Goal: Check status: Check status

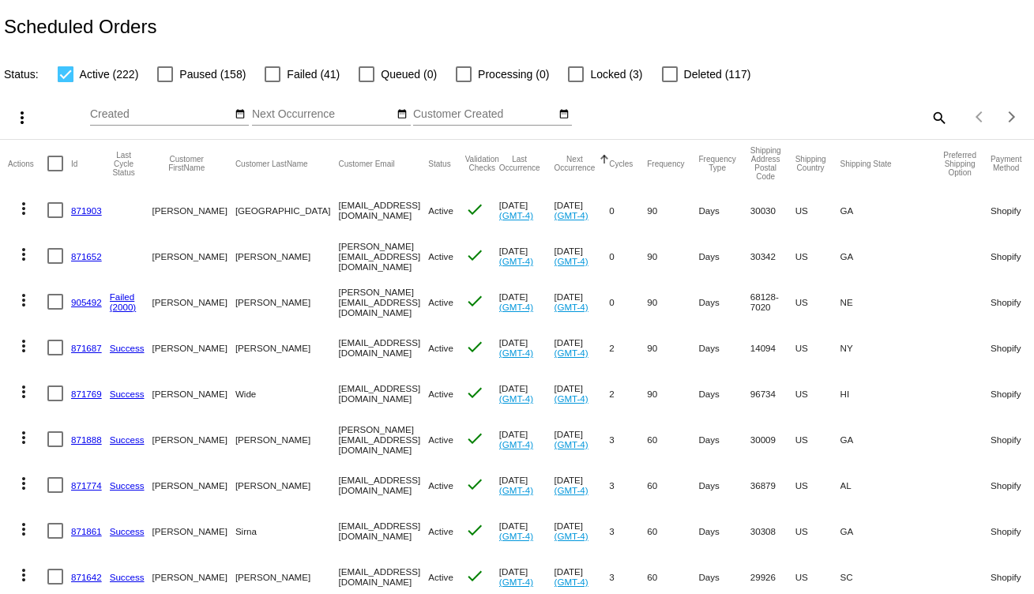
click at [929, 119] on mat-icon "search" at bounding box center [938, 117] width 19 height 24
click at [703, 118] on input "Search" at bounding box center [820, 114] width 258 height 13
paste input "[EMAIL_ADDRESS][DOMAIN_NAME]"
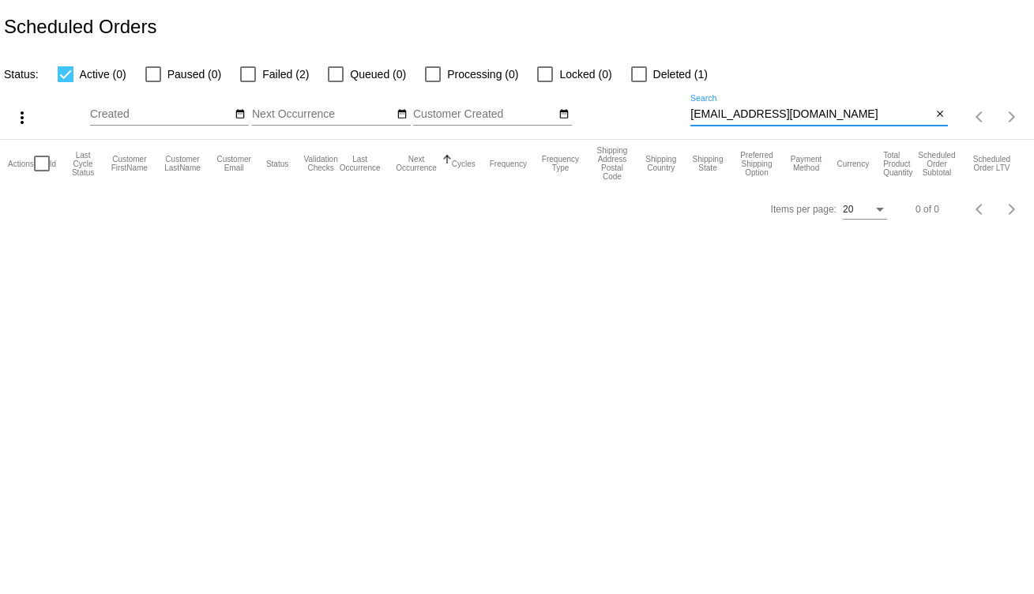
type input "[EMAIL_ADDRESS][DOMAIN_NAME]"
click at [281, 75] on span "Failed (2)" at bounding box center [285, 74] width 47 height 19
click at [248, 82] on input "Failed (2)" at bounding box center [247, 82] width 1 height 1
checkbox input "true"
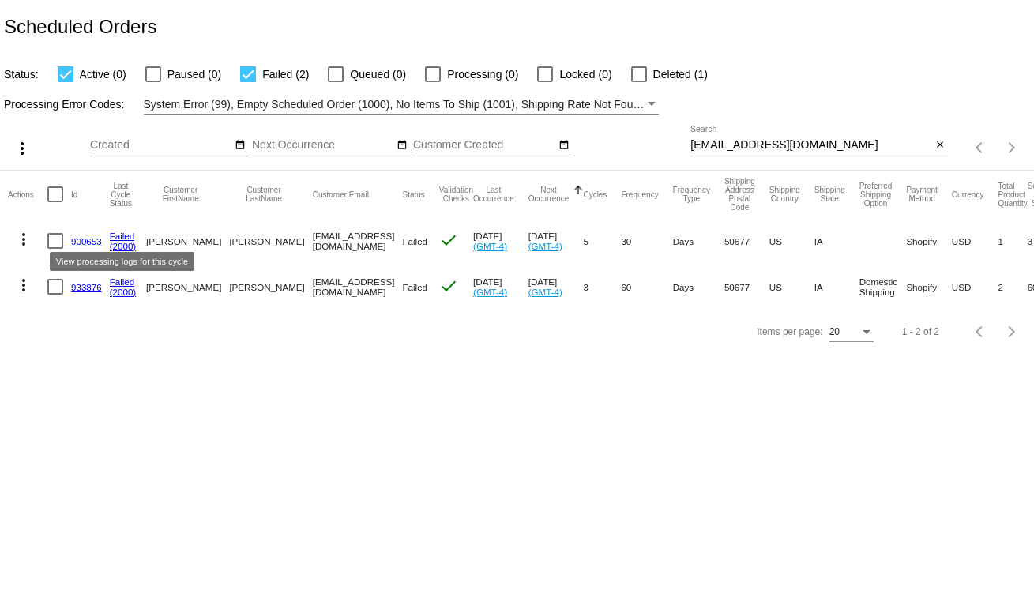
click at [115, 239] on link "Failed" at bounding box center [122, 236] width 25 height 10
